Goal: Information Seeking & Learning: Learn about a topic

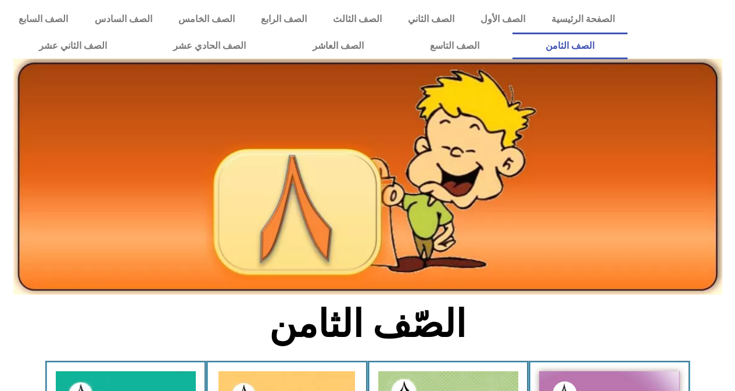
scroll to position [252, 0]
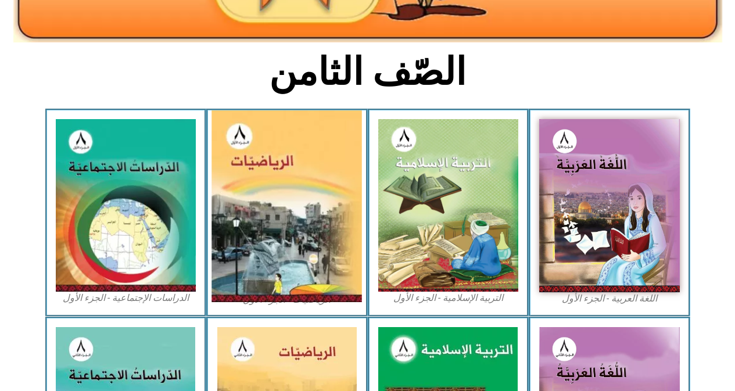
click at [262, 208] on img at bounding box center [287, 206] width 150 height 192
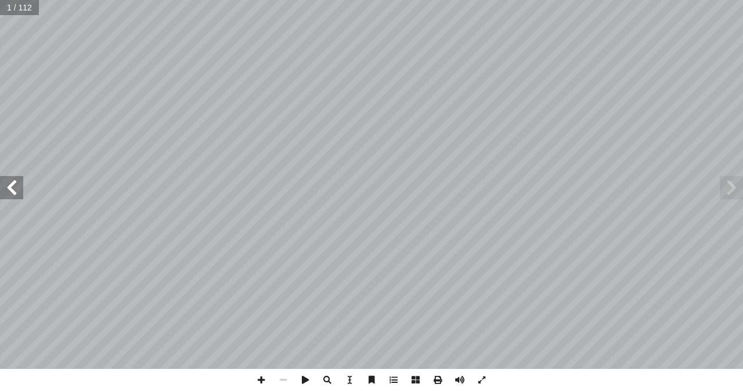
click at [13, 191] on span at bounding box center [11, 187] width 23 height 23
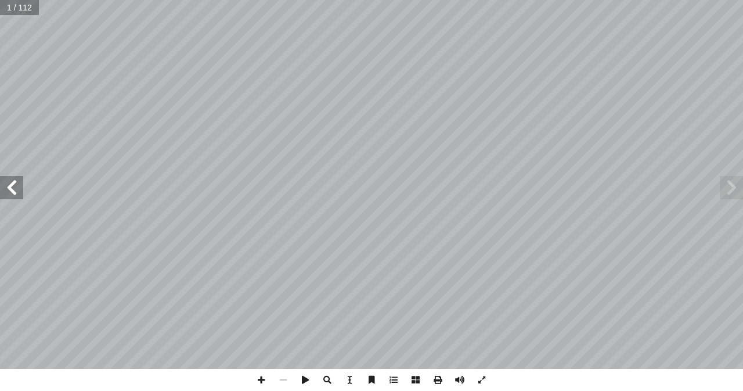
click at [13, 191] on span at bounding box center [11, 187] width 23 height 23
drag, startPoint x: 0, startPoint y: 0, endPoint x: 13, endPoint y: 191, distance: 191.5
click at [13, 191] on span at bounding box center [11, 187] width 23 height 23
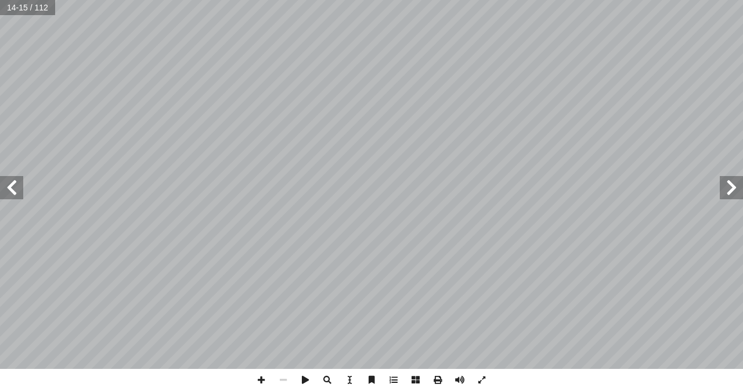
click at [13, 191] on span at bounding box center [11, 187] width 23 height 23
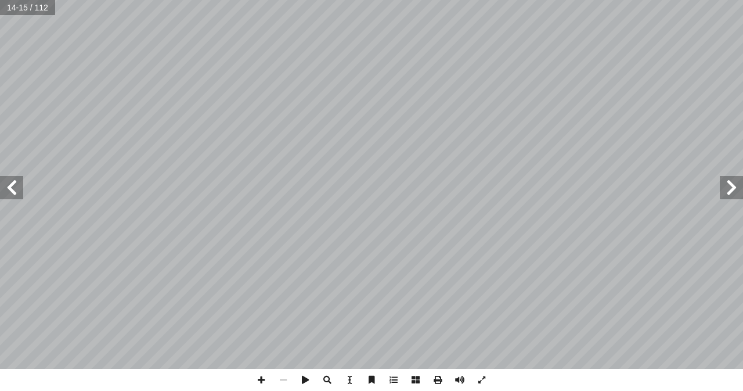
click at [13, 191] on span at bounding box center [11, 187] width 23 height 23
click at [263, 382] on span at bounding box center [261, 380] width 22 height 22
click at [736, 193] on span at bounding box center [731, 187] width 23 height 23
